Goal: Find specific page/section: Find specific page/section

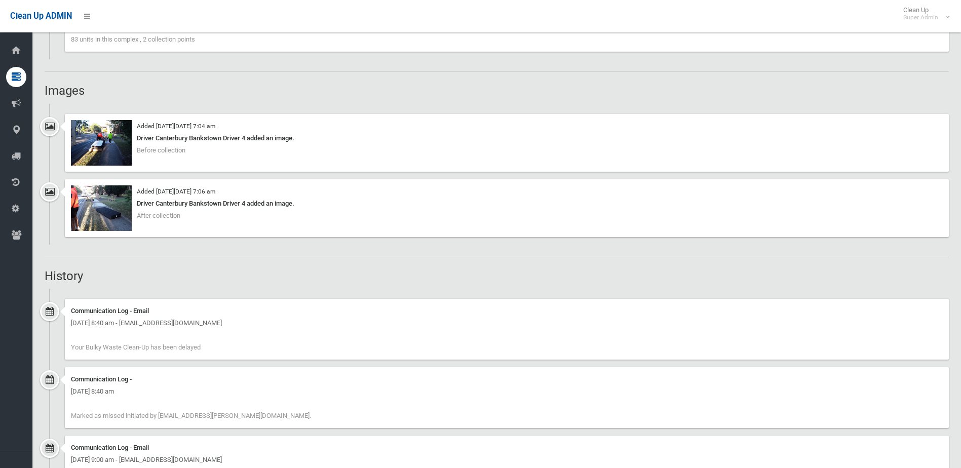
scroll to position [861, 0]
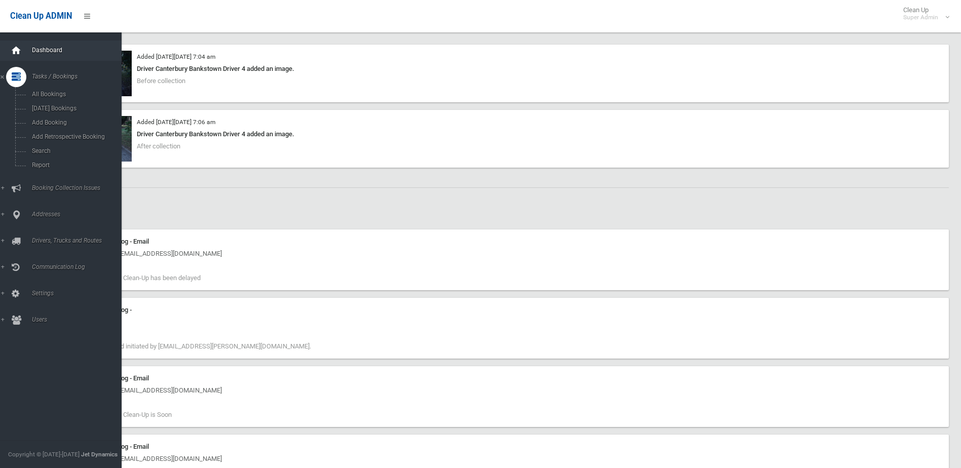
click at [25, 53] on div at bounding box center [16, 51] width 20 height 20
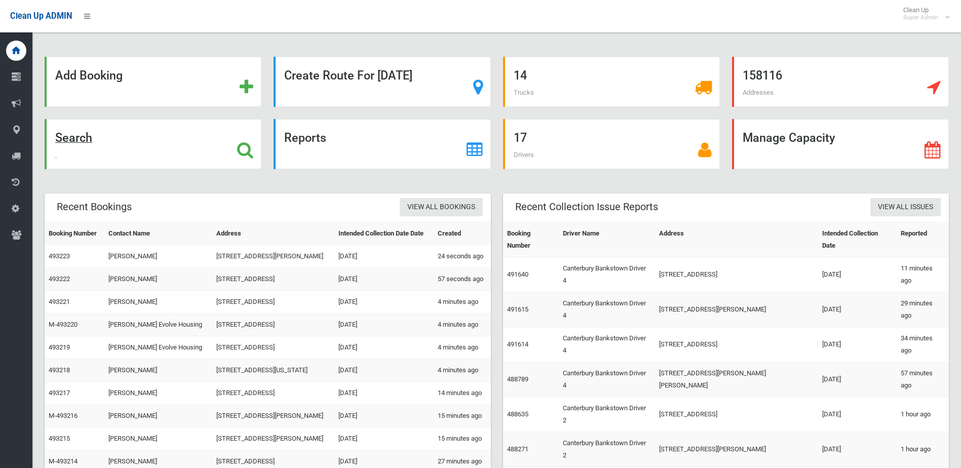
click at [131, 140] on div "Search" at bounding box center [153, 144] width 217 height 50
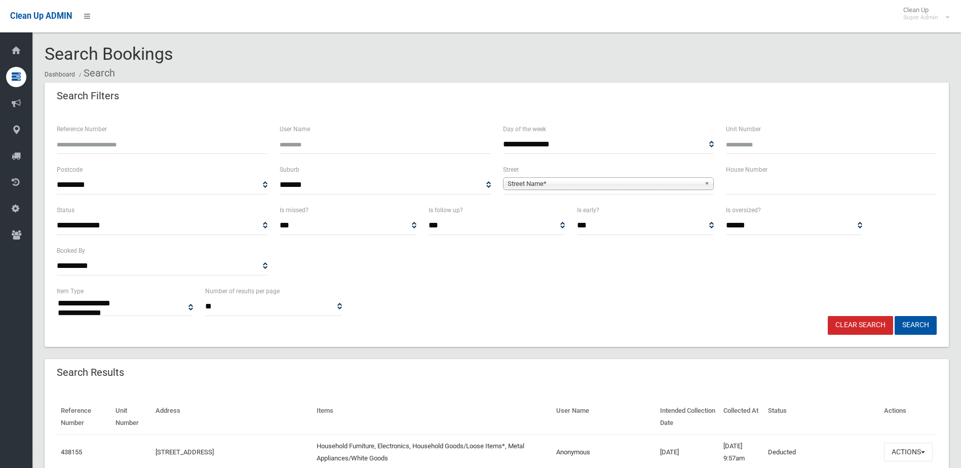
select select
click at [166, 147] on input "Reference Number" at bounding box center [162, 144] width 211 height 19
type input "******"
click at [895, 316] on button "Search" at bounding box center [916, 325] width 42 height 19
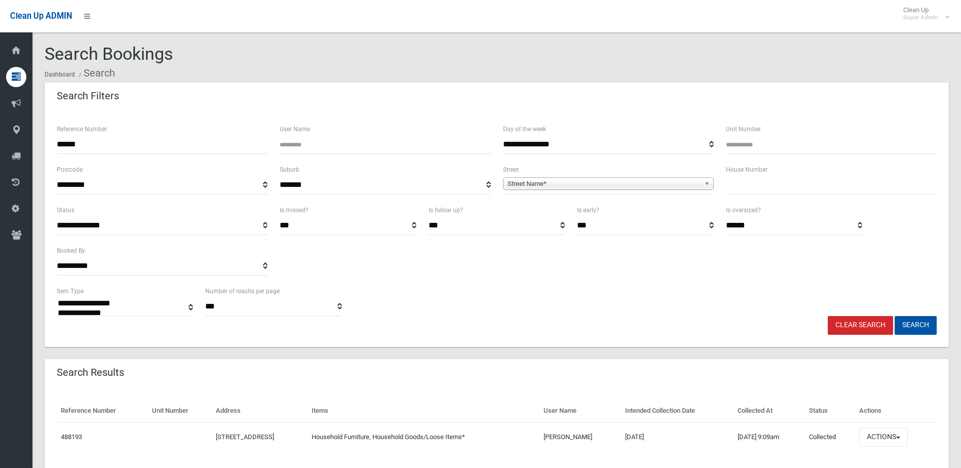
select select
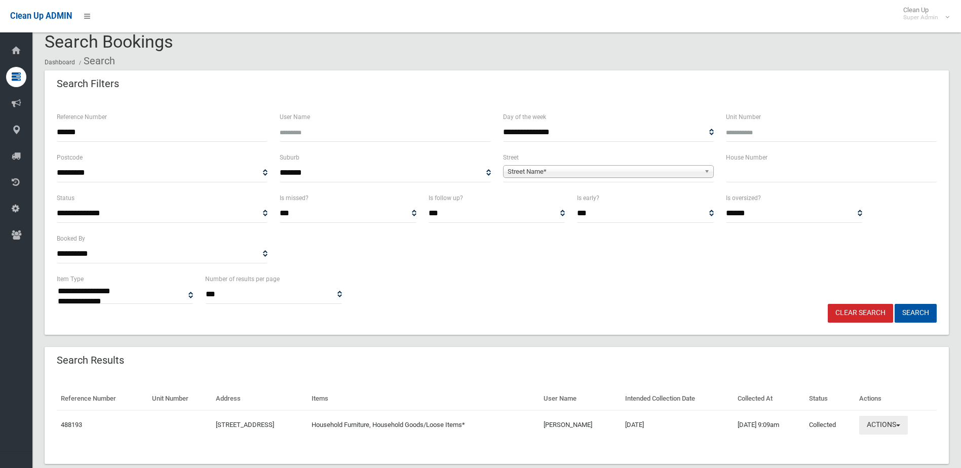
click at [893, 425] on button "Actions" at bounding box center [883, 425] width 49 height 19
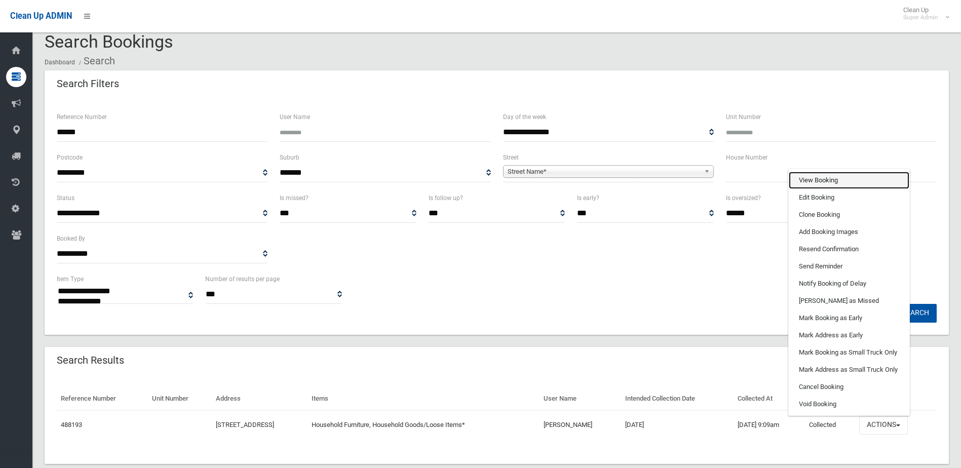
click at [853, 181] on link "View Booking" at bounding box center [849, 180] width 121 height 17
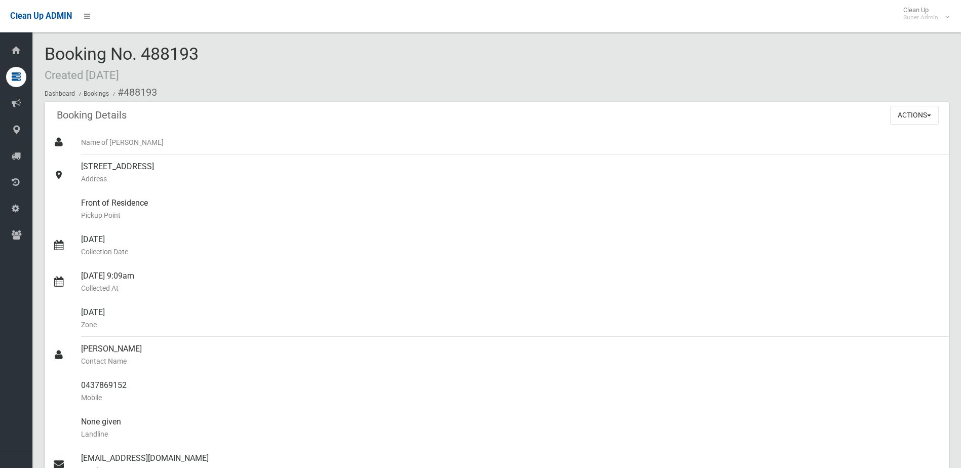
scroll to position [405, 0]
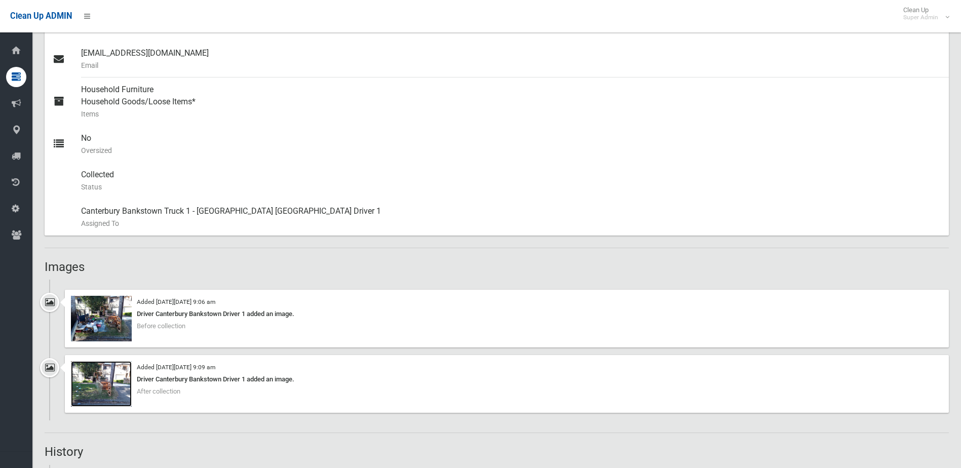
click at [99, 374] on img at bounding box center [101, 384] width 61 height 46
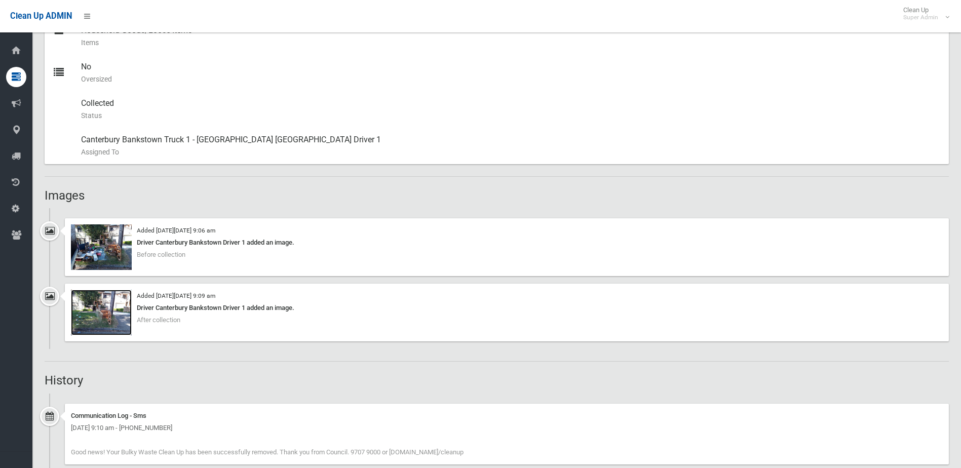
scroll to position [570, 0]
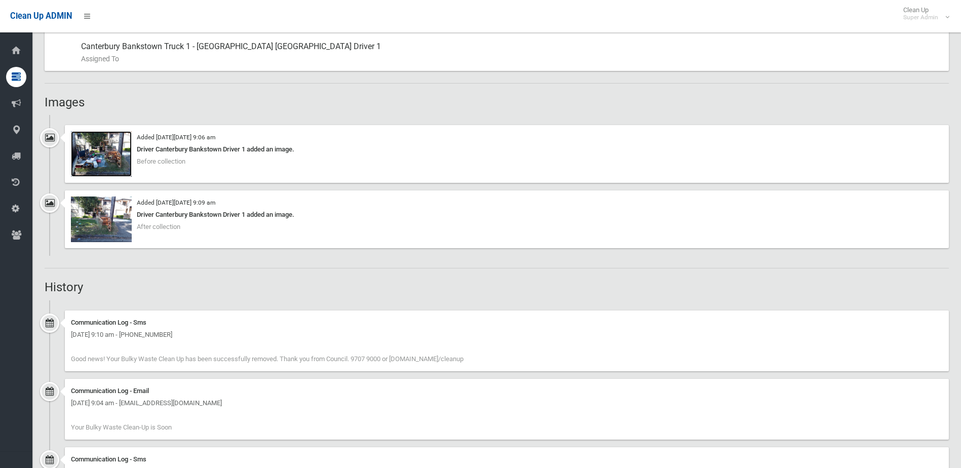
click at [110, 149] on img at bounding box center [101, 154] width 61 height 46
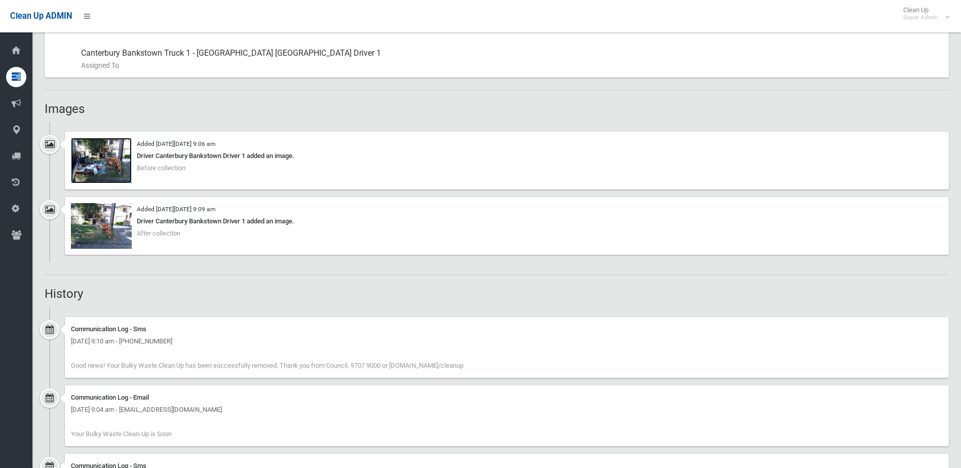
scroll to position [469, 0]
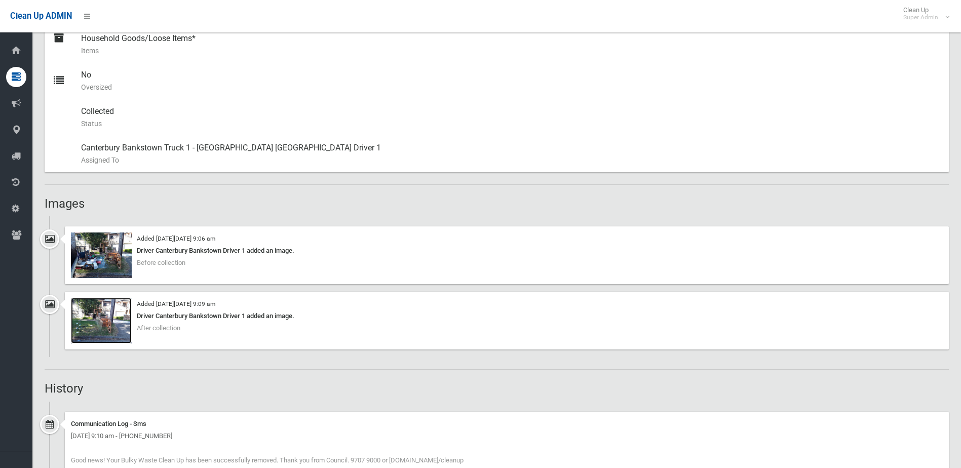
click at [111, 318] on img at bounding box center [101, 321] width 61 height 46
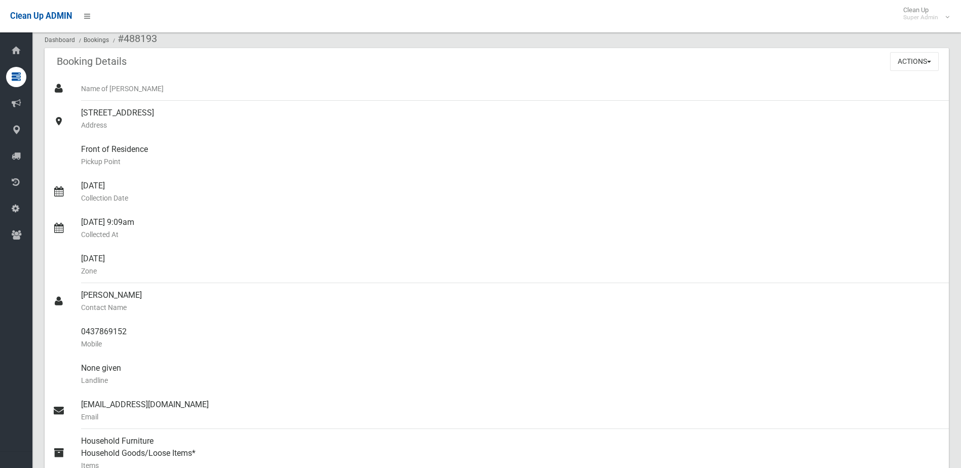
scroll to position [0, 0]
